Goal: Transaction & Acquisition: Purchase product/service

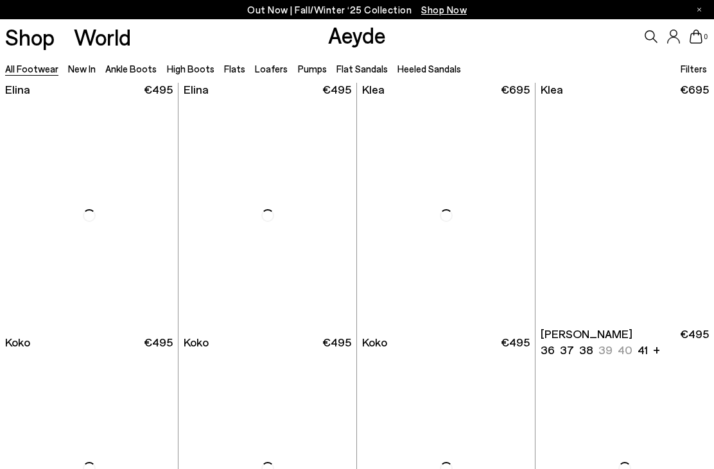
scroll to position [1350, 0]
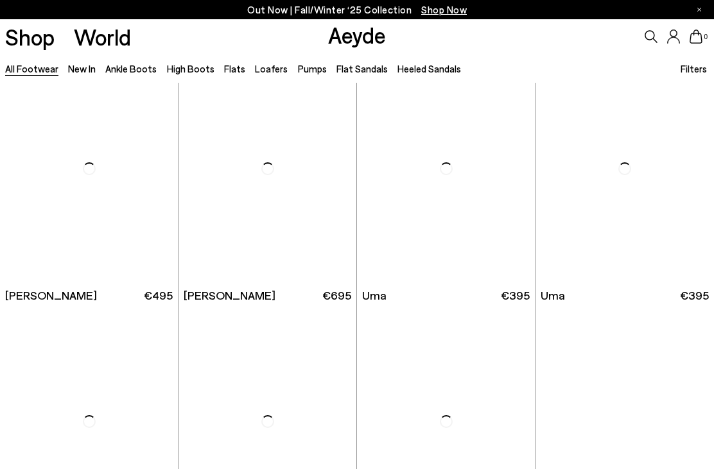
scroll to position [2862, 0]
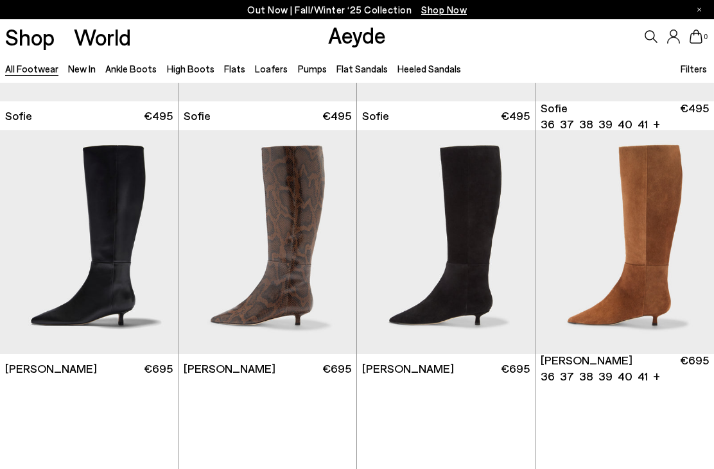
scroll to position [3973, 0]
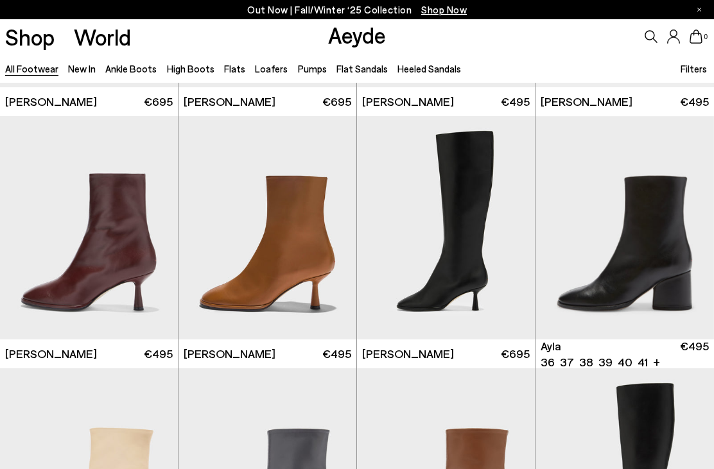
scroll to position [5250, 0]
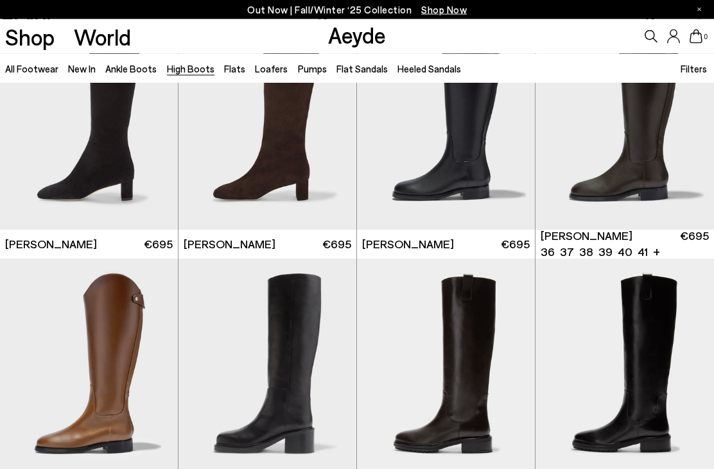
scroll to position [1846, 0]
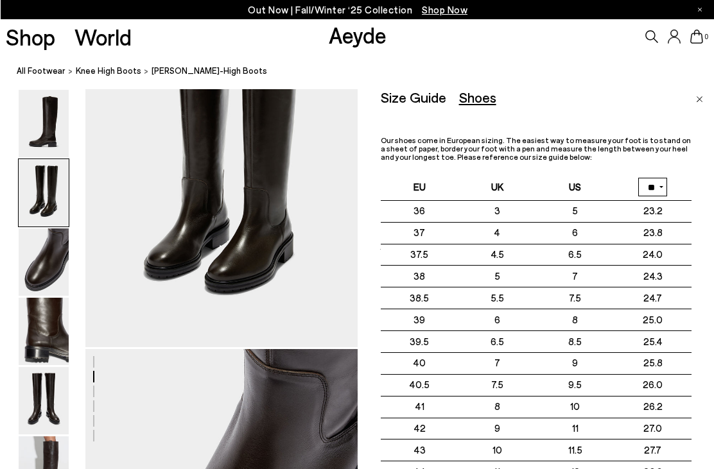
scroll to position [455, 0]
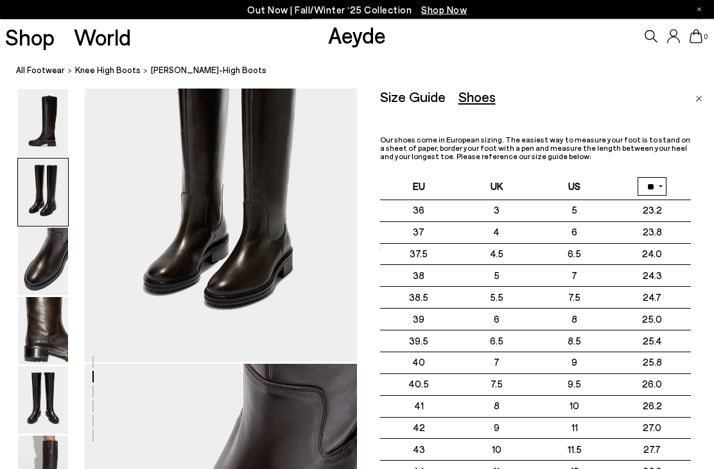
click at [480, 100] on div "Shoes" at bounding box center [477, 97] width 37 height 16
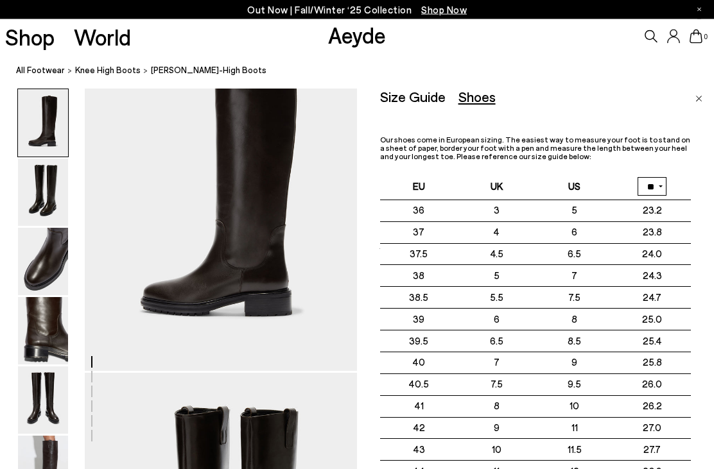
scroll to position [0, 0]
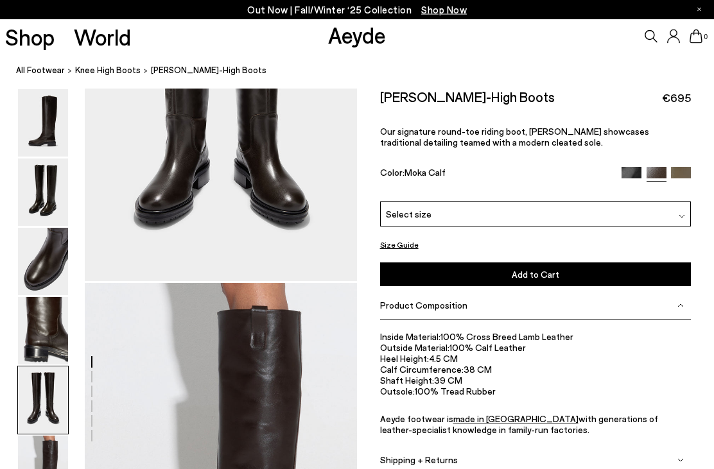
scroll to position [1621, 0]
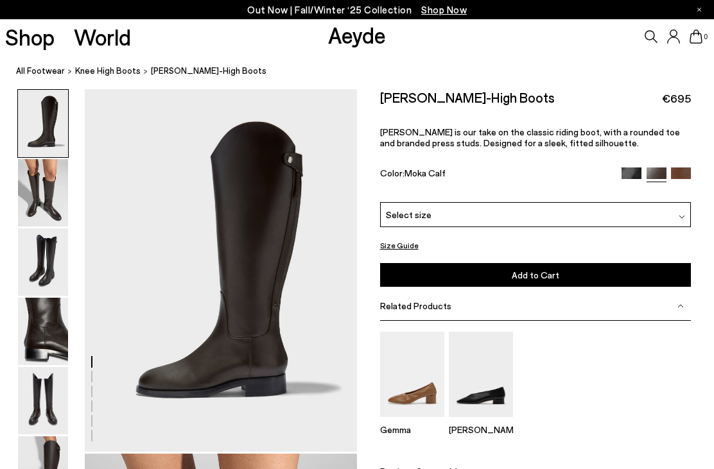
click at [60, 198] on img at bounding box center [43, 192] width 50 height 67
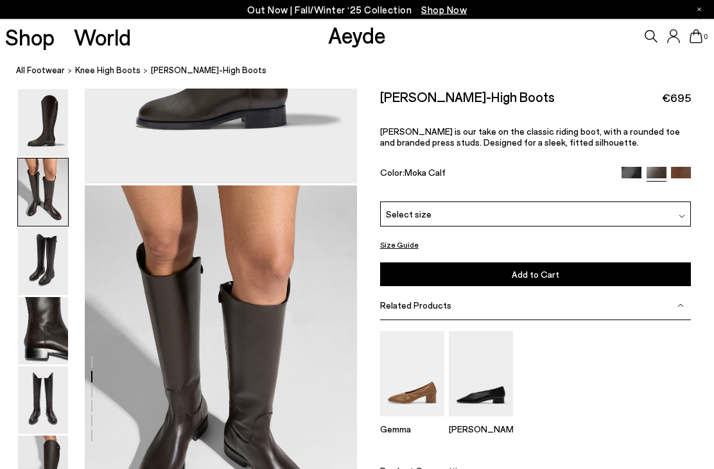
scroll to position [365, 0]
